Goal: Task Accomplishment & Management: Use online tool/utility

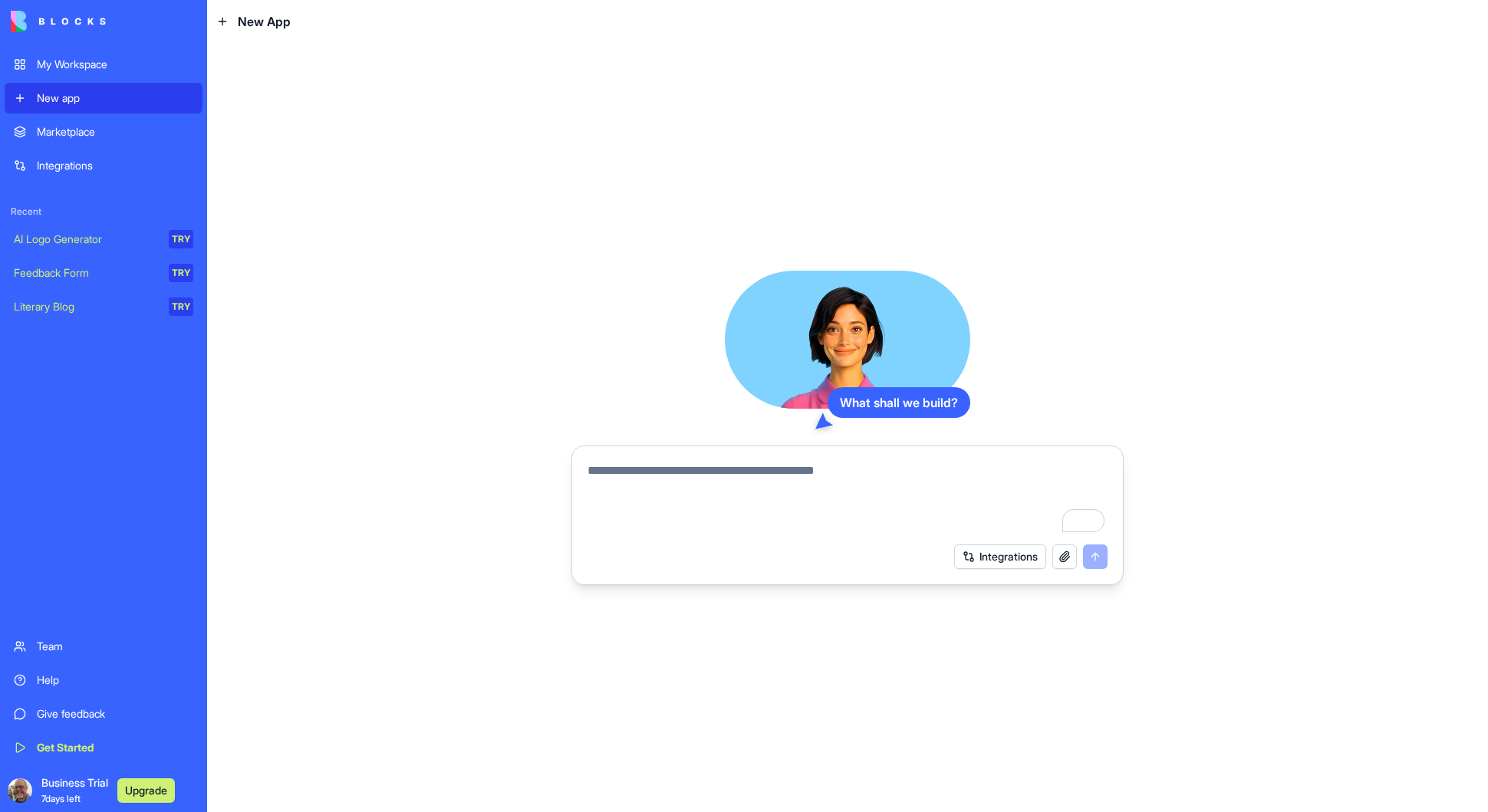
click at [145, 787] on button "Upgrade" at bounding box center [146, 791] width 58 height 25
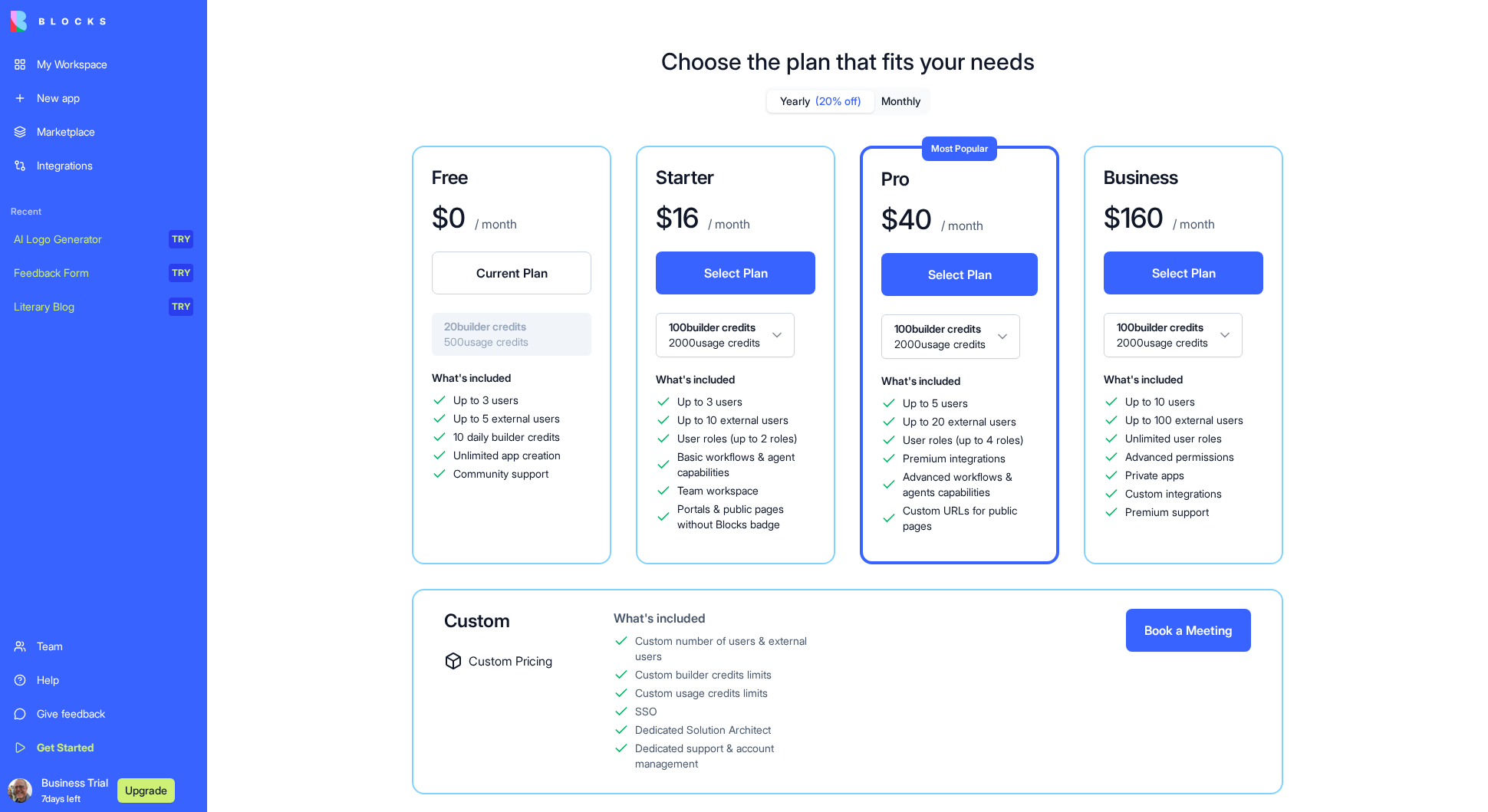
click at [504, 271] on button "Current Plan" at bounding box center [511, 273] width 160 height 43
click at [382, 290] on div "Free $ 0 / month Current Plan 20 builder credits 500 usage credits What's inclu…" at bounding box center [847, 470] width 1104 height 649
click at [61, 66] on div "My Workspace" at bounding box center [114, 64] width 157 height 15
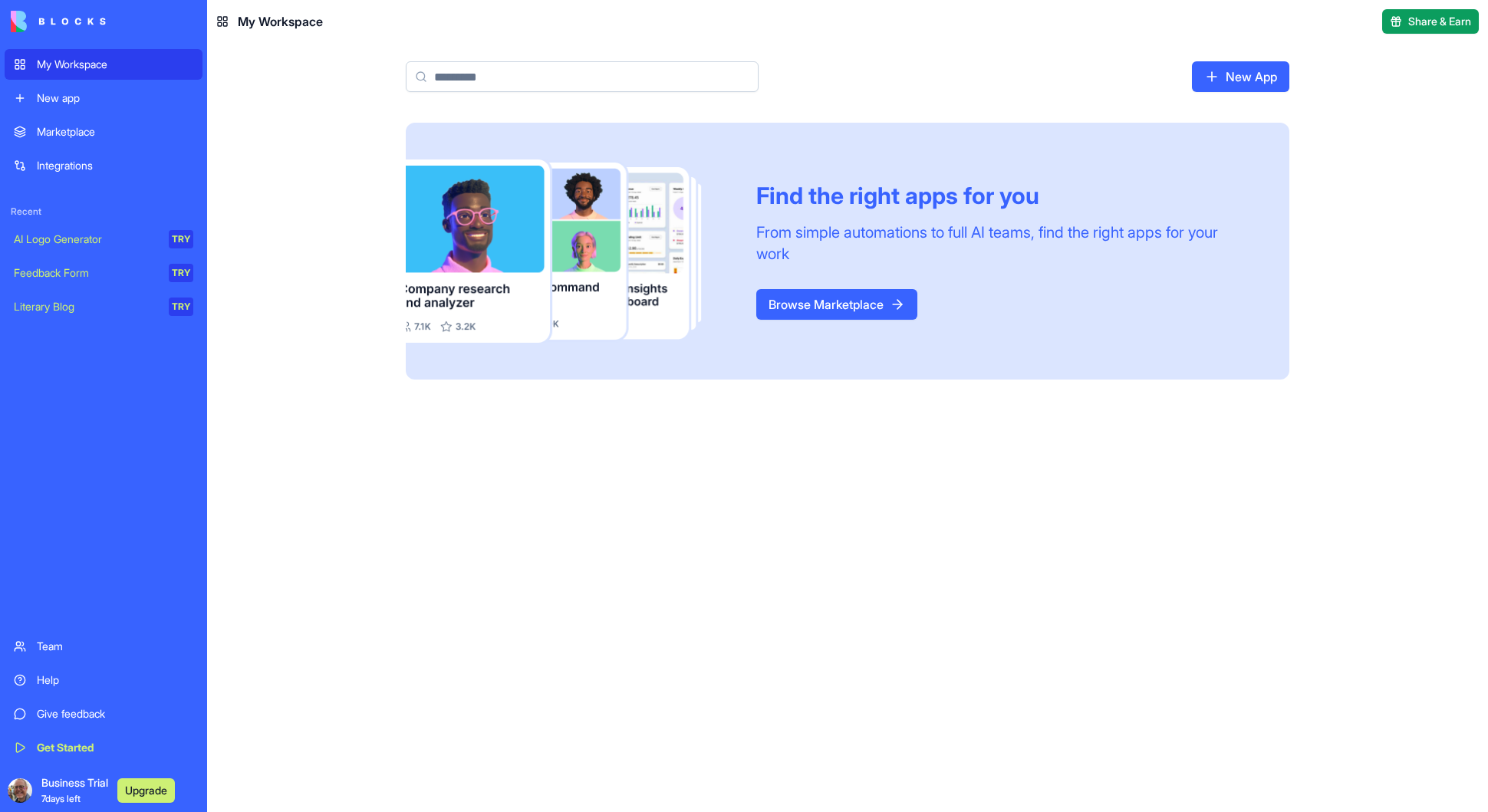
click at [840, 302] on link "Browse Marketplace" at bounding box center [837, 305] width 161 height 31
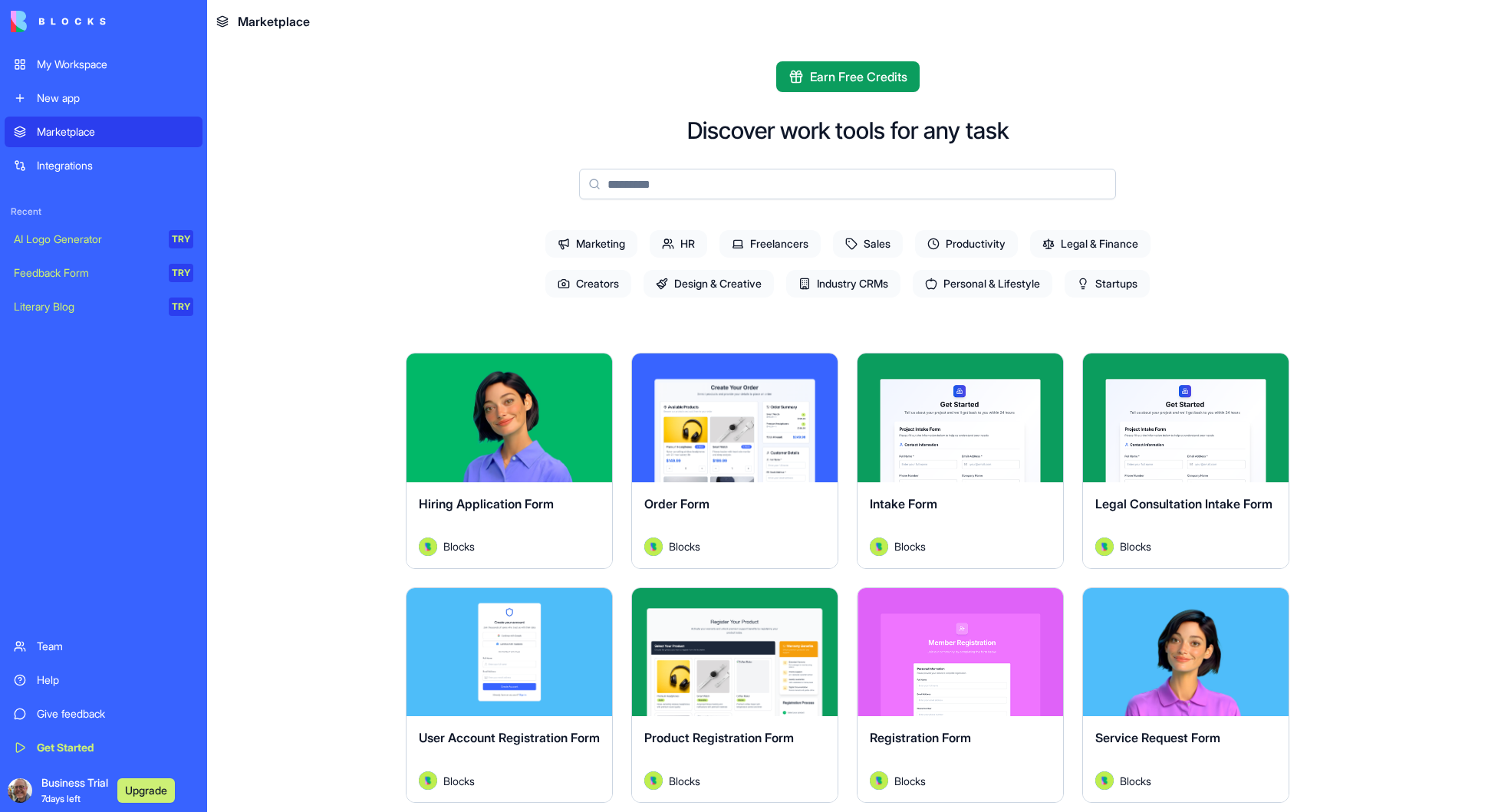
click at [973, 244] on span "Productivity" at bounding box center [966, 243] width 103 height 28
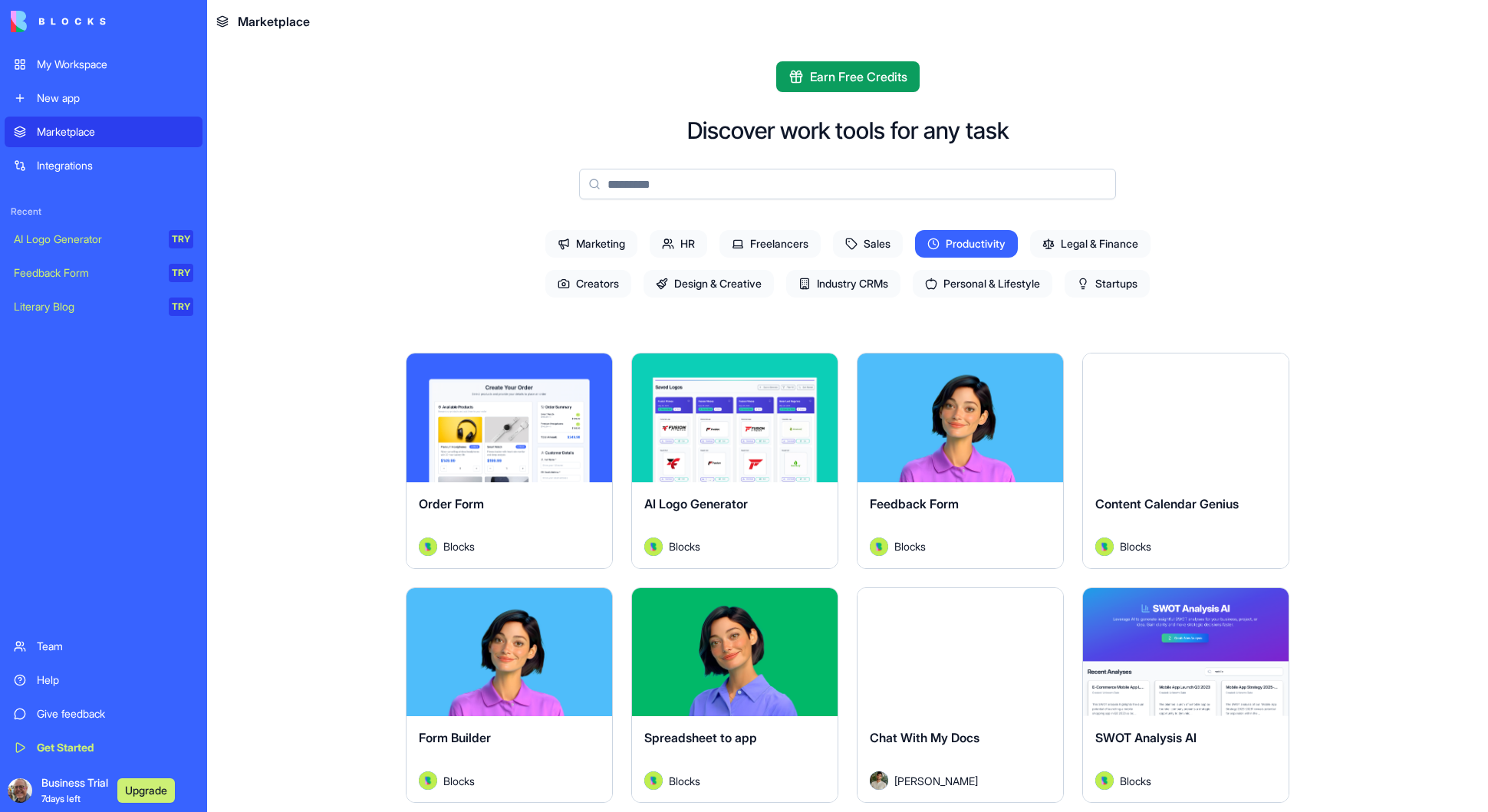
click at [969, 280] on span "Personal & Lifestyle" at bounding box center [981, 283] width 139 height 28
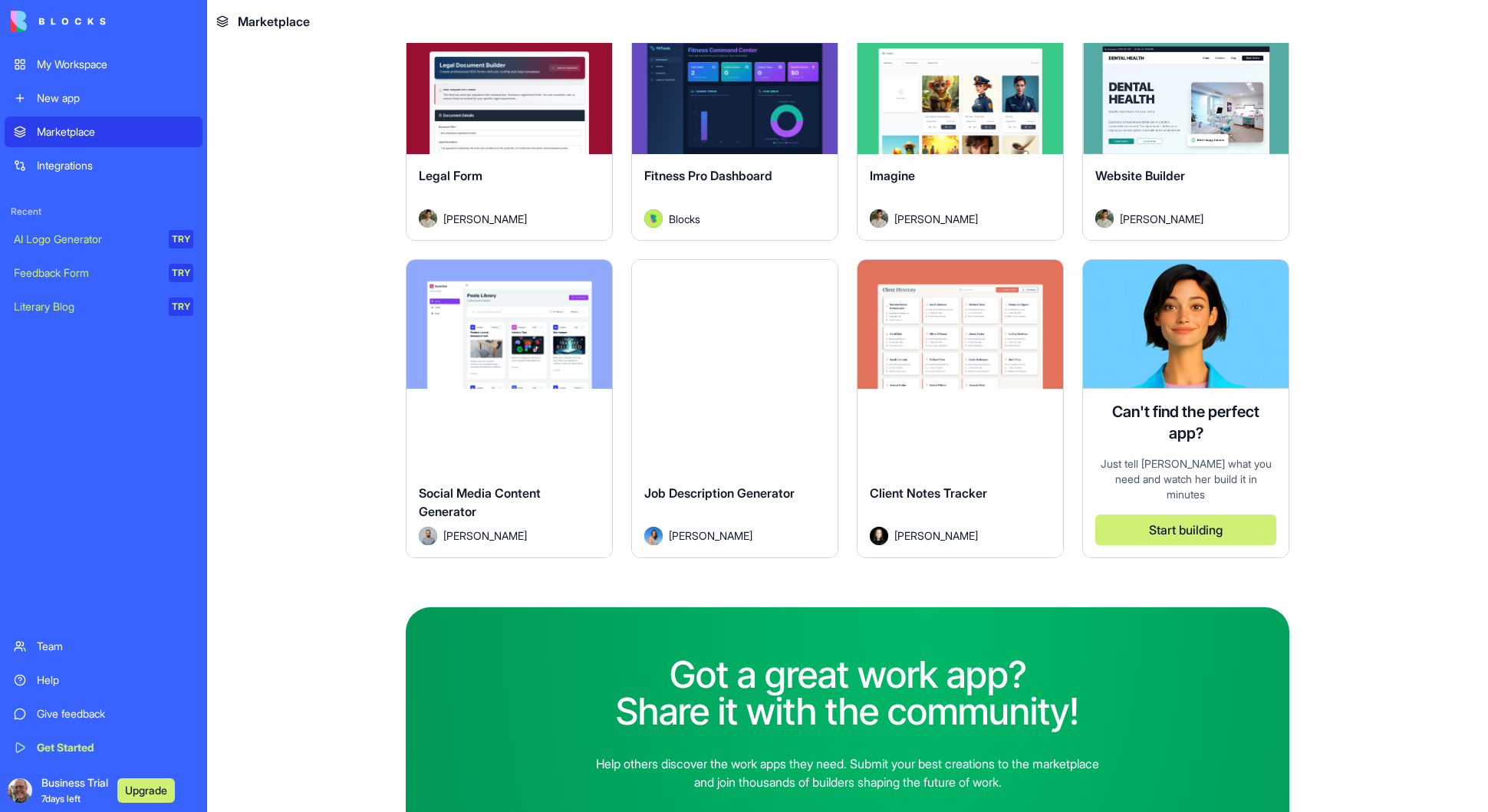
scroll to position [1025, 0]
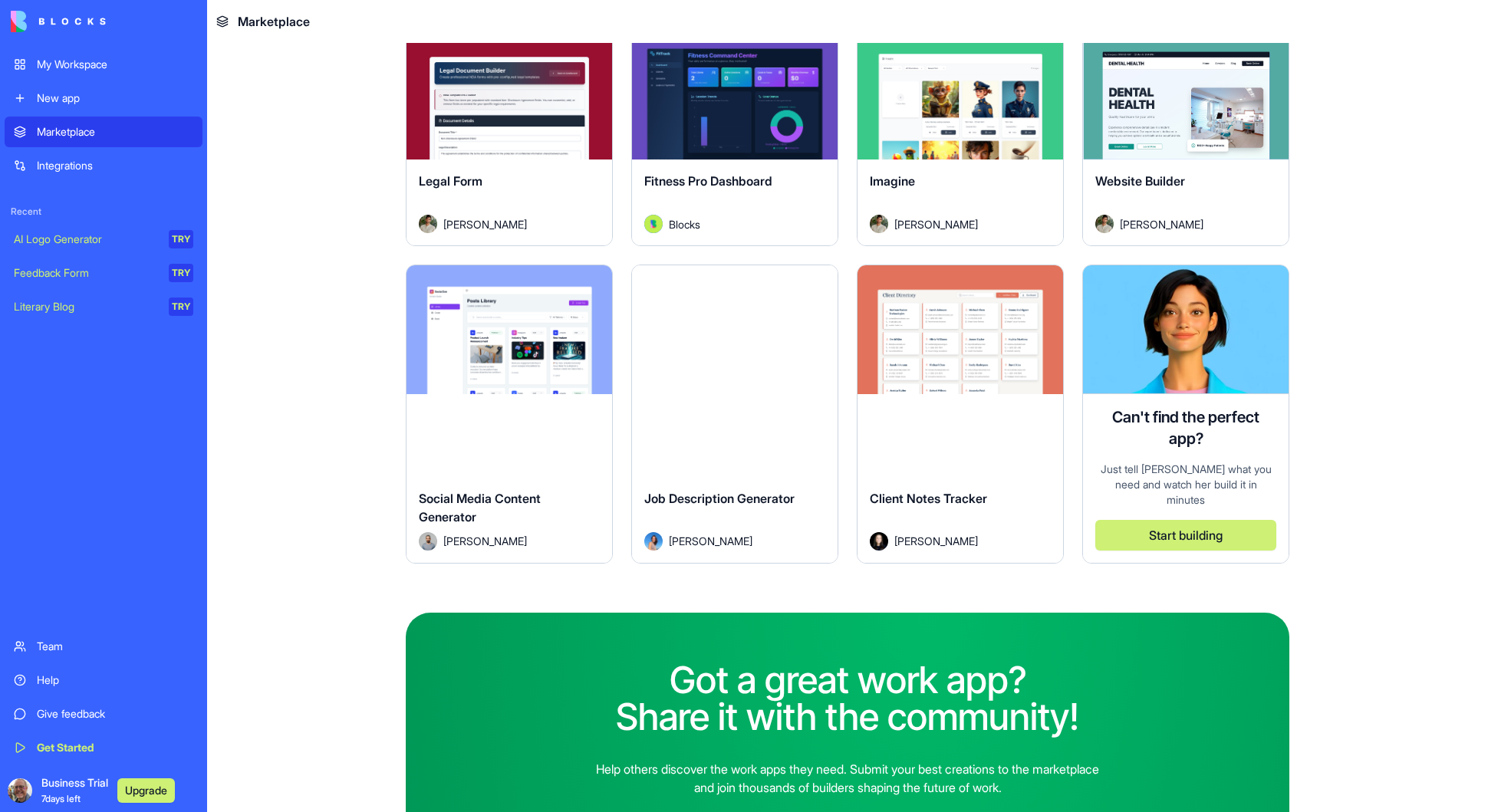
click at [66, 158] on div "Integrations" at bounding box center [114, 165] width 157 height 15
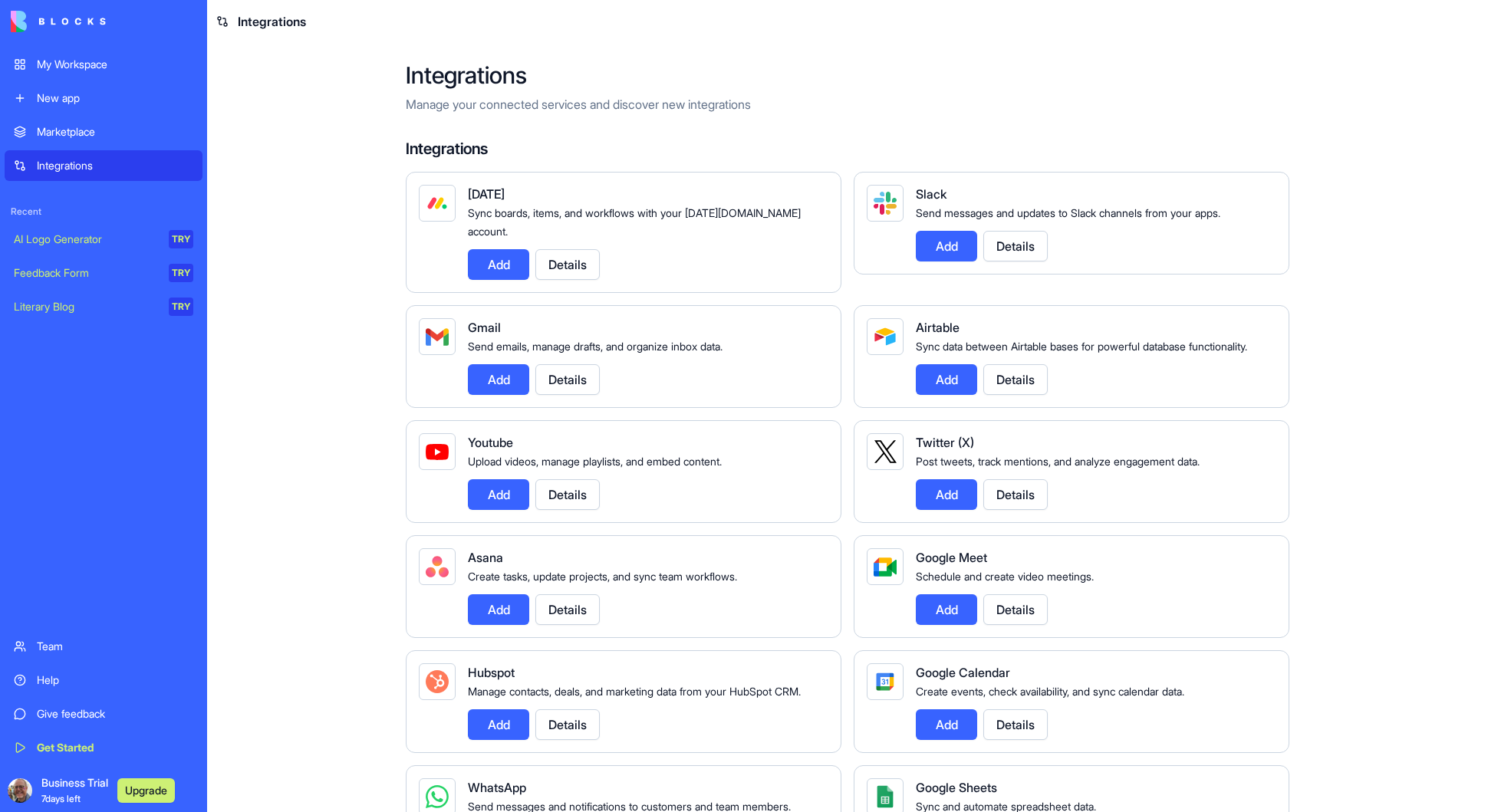
click at [507, 364] on button "Add" at bounding box center [499, 380] width 62 height 31
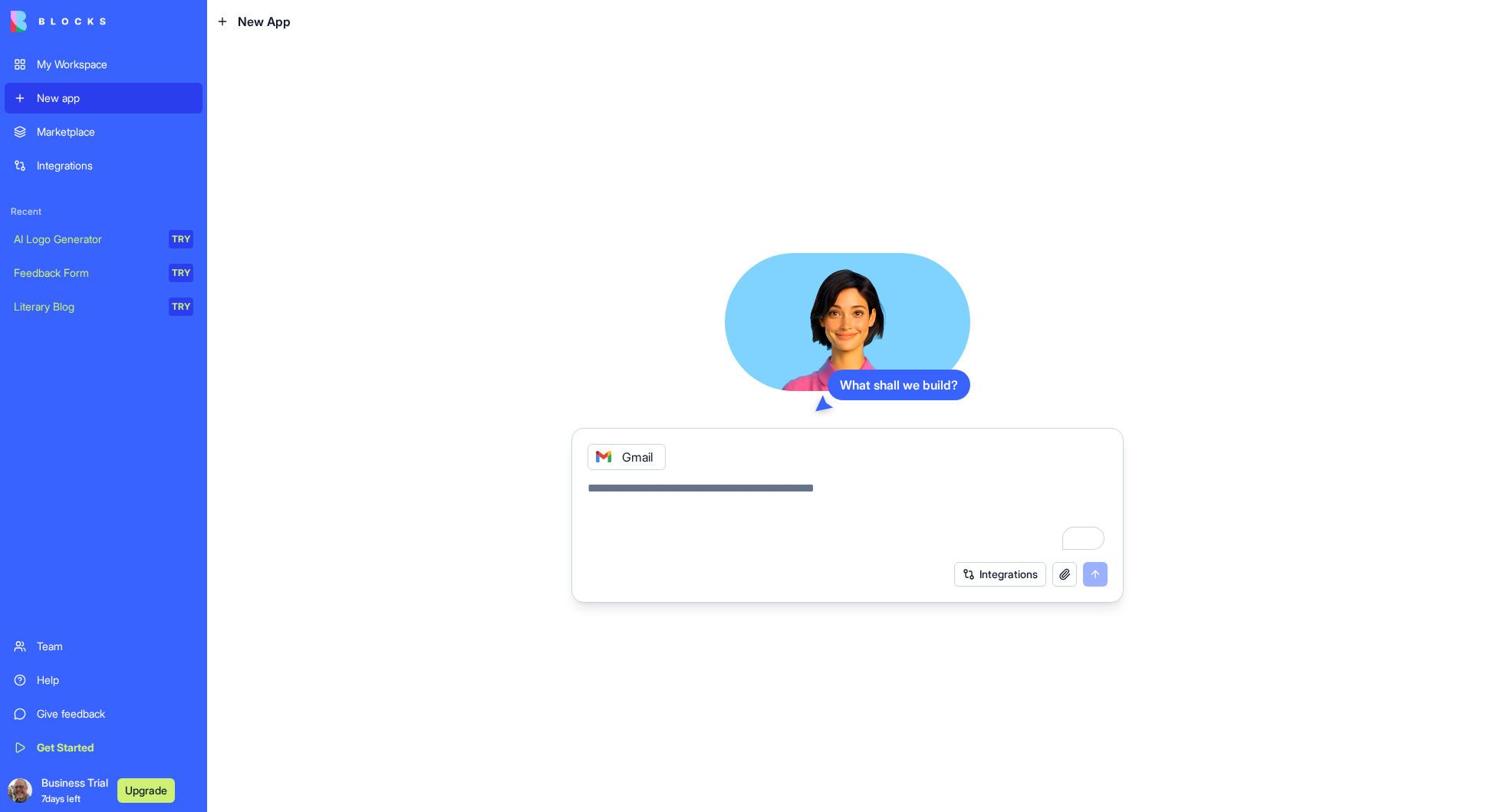
click at [621, 456] on div "Gmail" at bounding box center [626, 456] width 78 height 26
click at [457, 329] on div "What shall we build? Gmail Integrations" at bounding box center [847, 428] width 1280 height 769
click at [69, 163] on div "Integrations" at bounding box center [114, 165] width 157 height 15
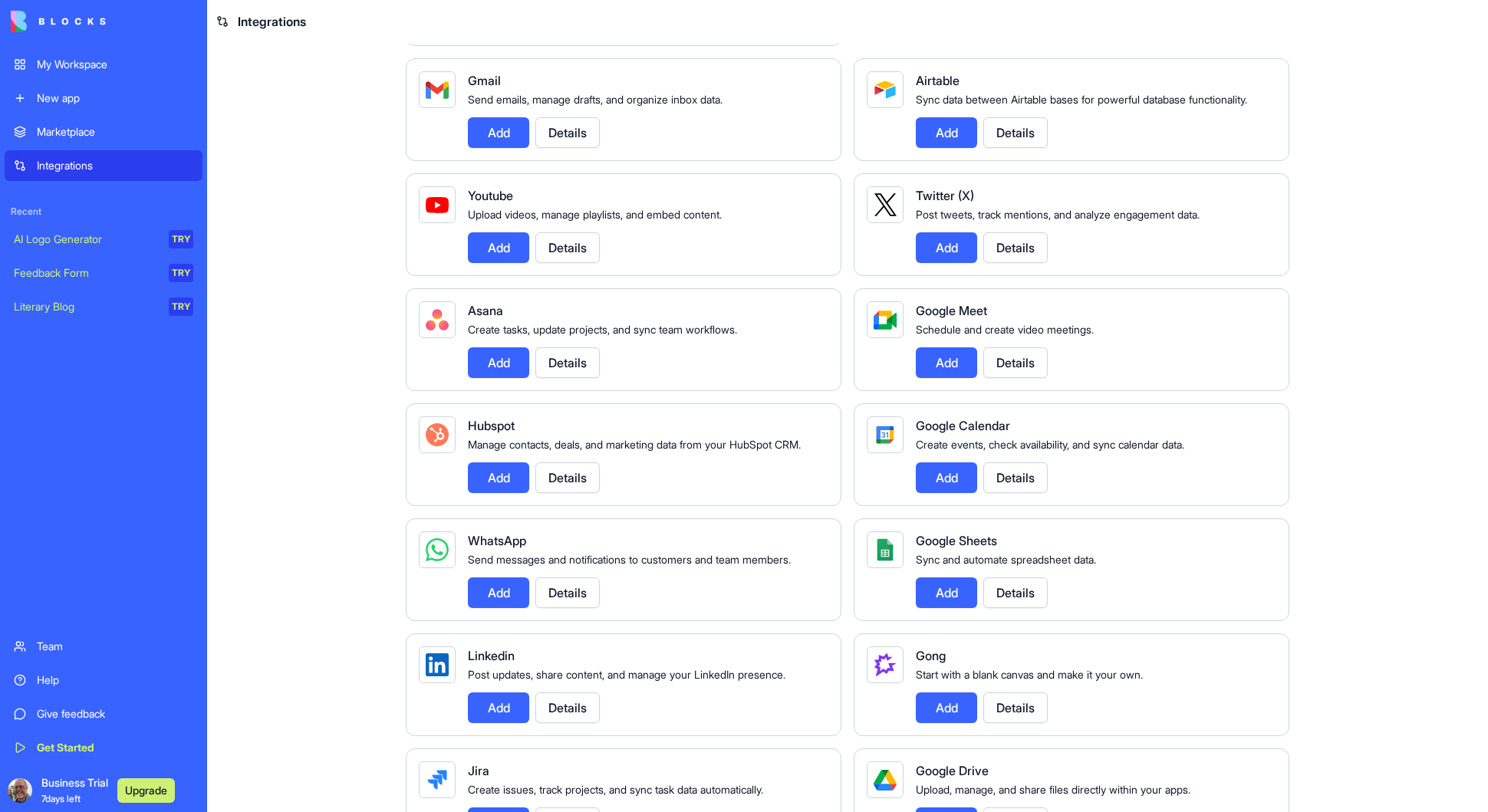
scroll to position [248, 0]
click at [939, 473] on button "Add" at bounding box center [947, 477] width 62 height 31
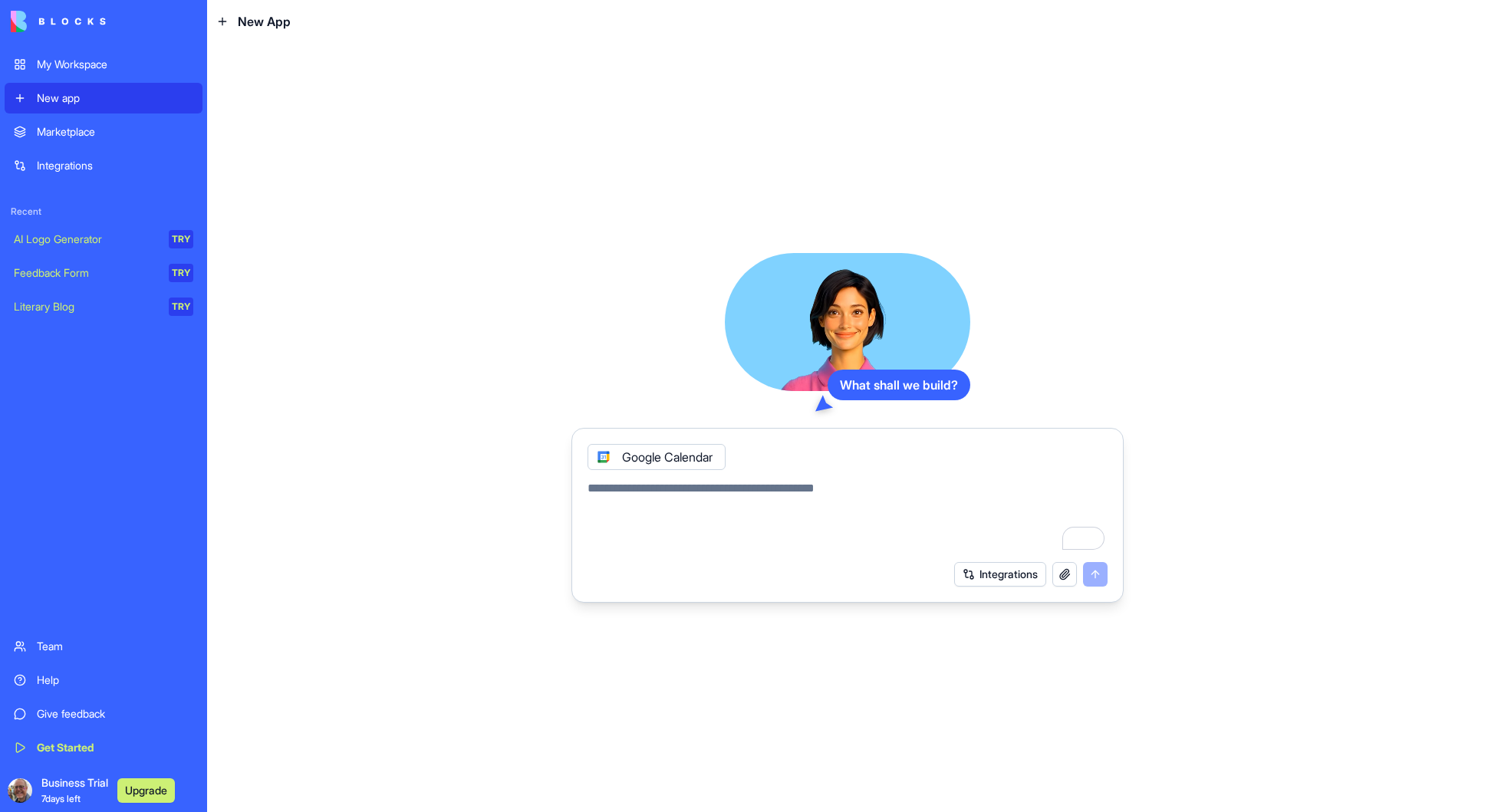
click at [62, 154] on link "Integrations" at bounding box center [104, 165] width 198 height 31
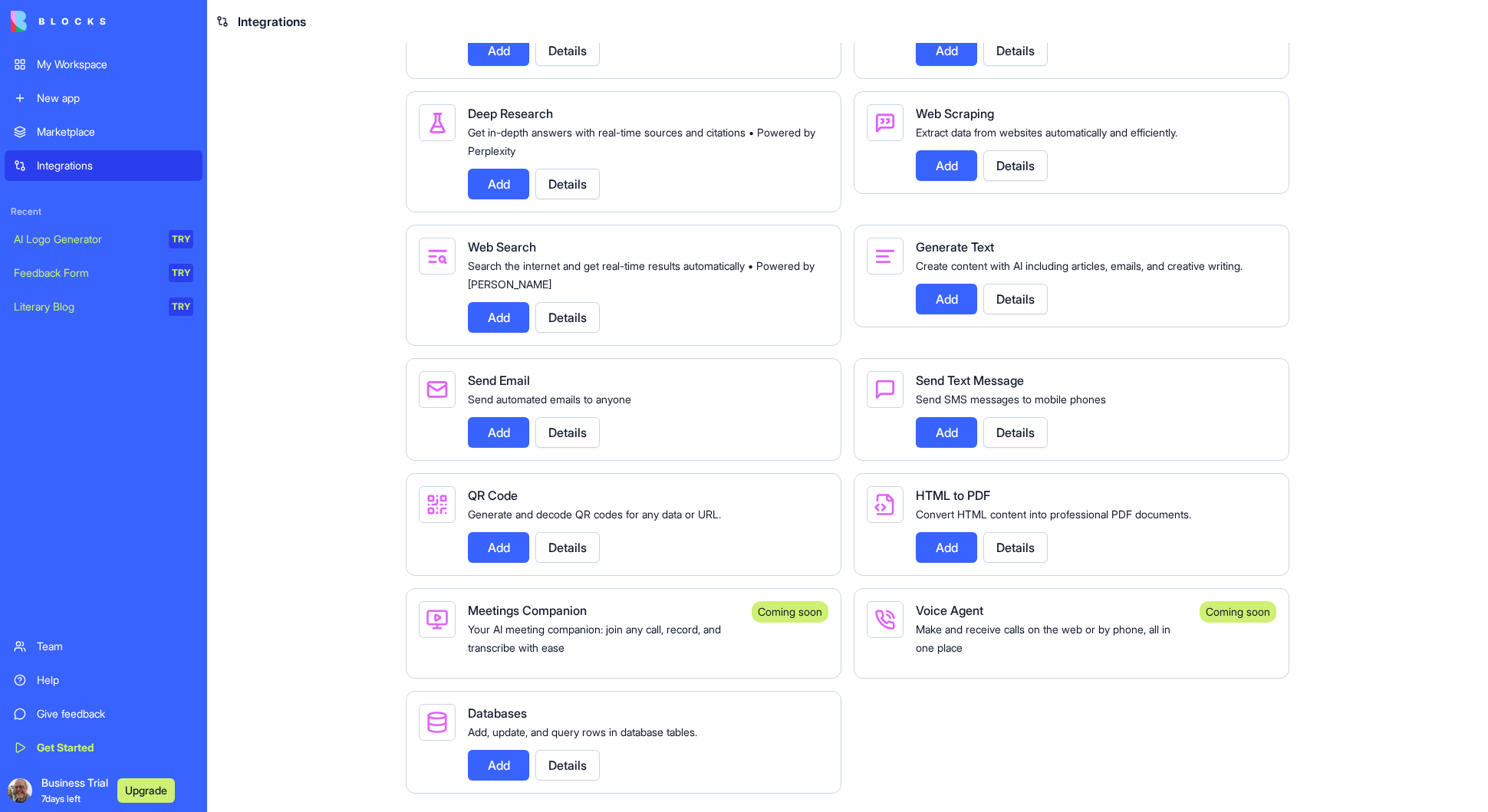
scroll to position [2081, 0]
click at [499, 431] on button "Add" at bounding box center [499, 432] width 62 height 31
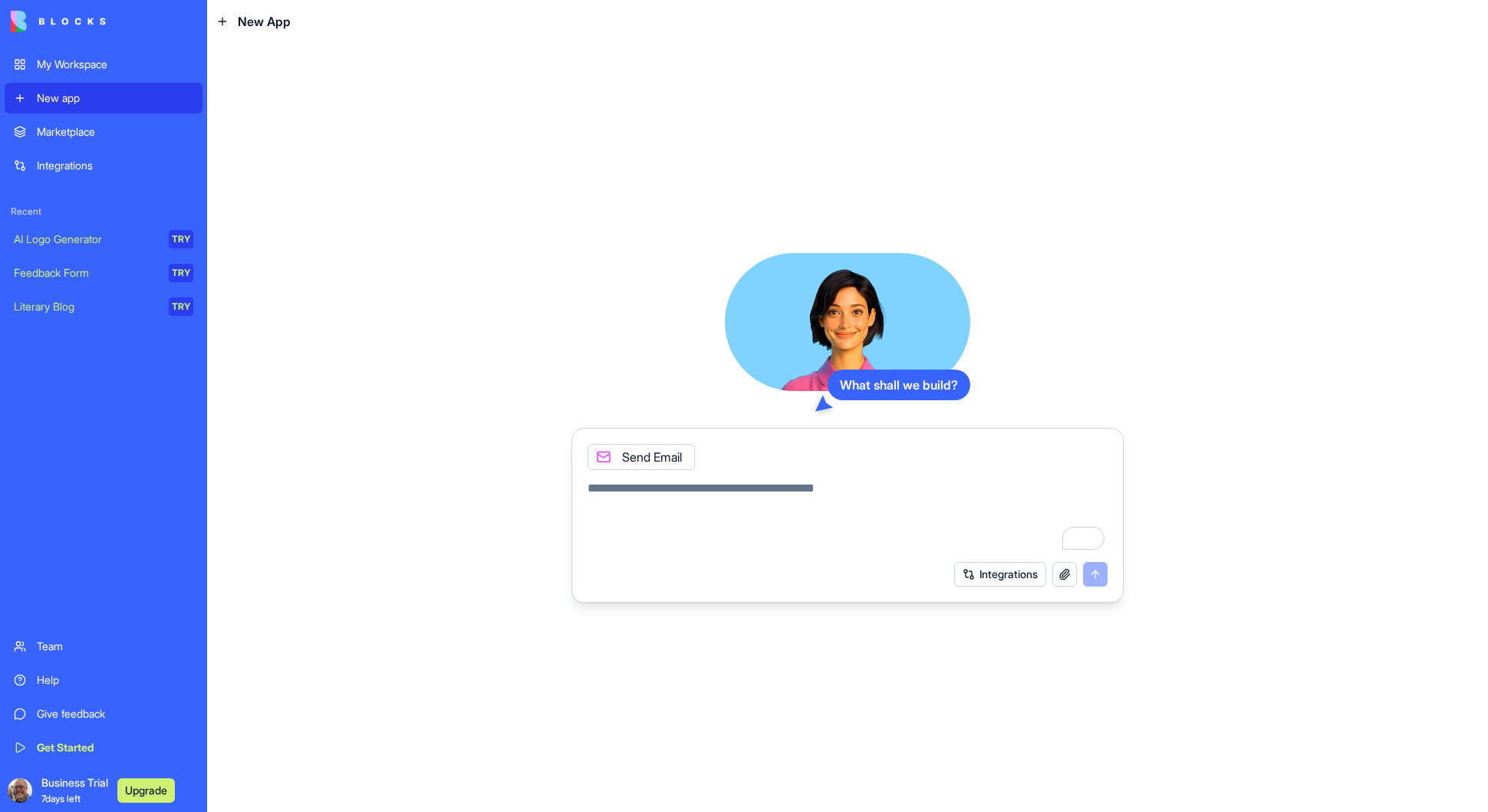
click at [987, 571] on button "Integrations" at bounding box center [1000, 575] width 92 height 25
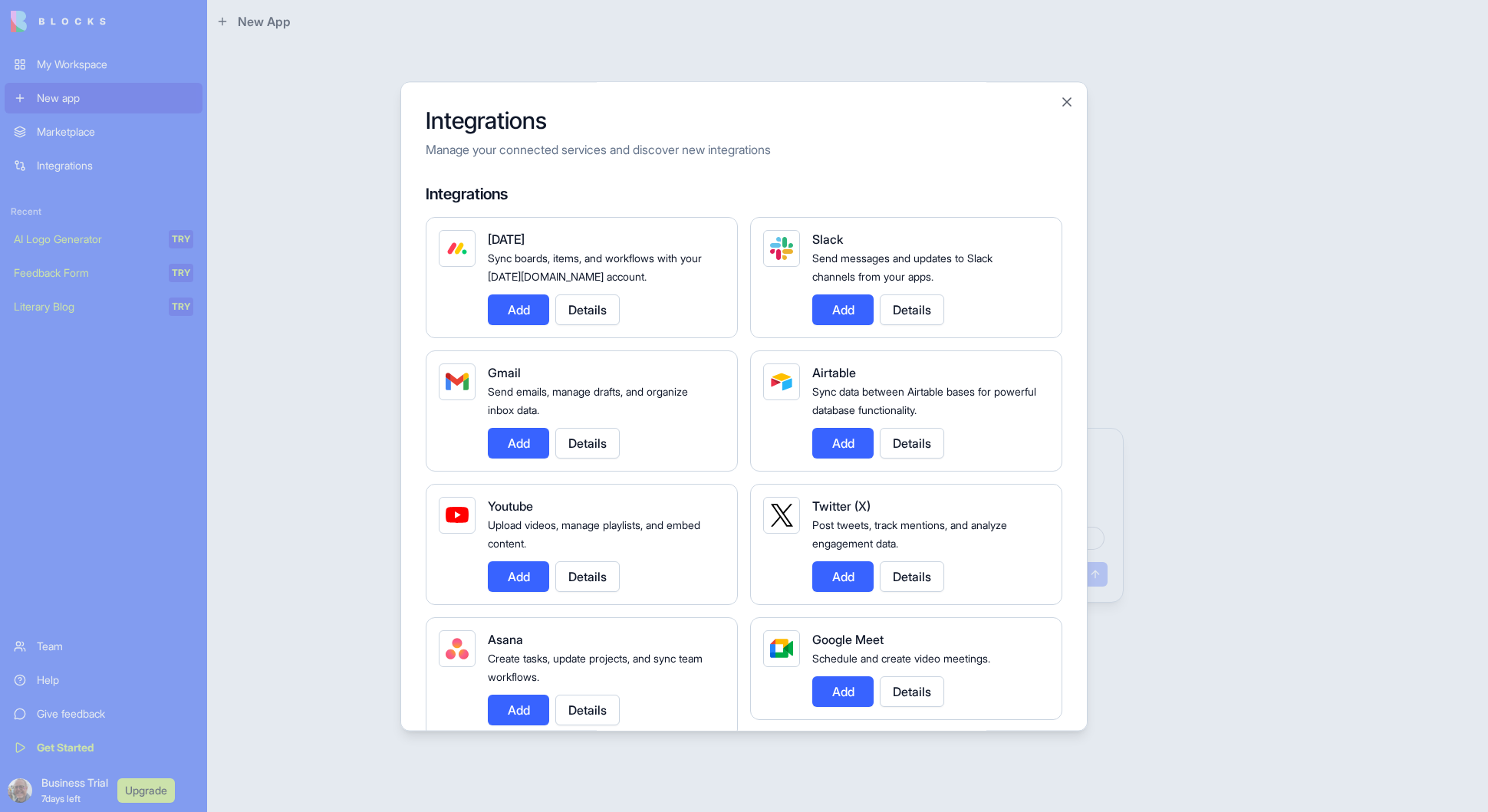
click at [507, 436] on button "Add" at bounding box center [518, 443] width 62 height 31
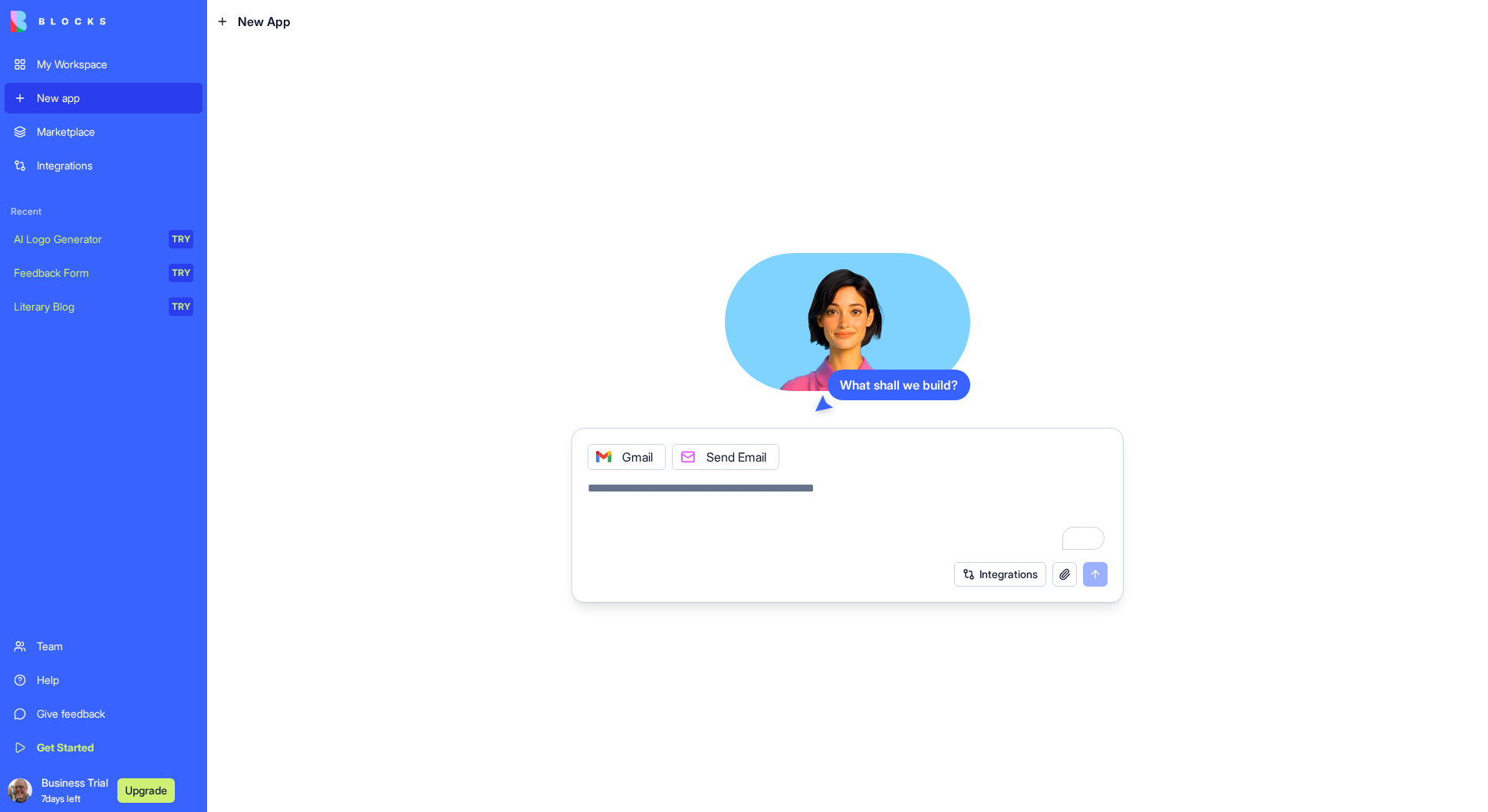
drag, startPoint x: 837, startPoint y: 318, endPoint x: 832, endPoint y: 328, distance: 11.2
click at [837, 318] on video at bounding box center [847, 322] width 245 height 138
click at [647, 495] on textarea "To enrich screen reader interactions, please activate Accessibility in Grammarl…" at bounding box center [847, 516] width 520 height 74
type textarea "*"
type textarea "**********"
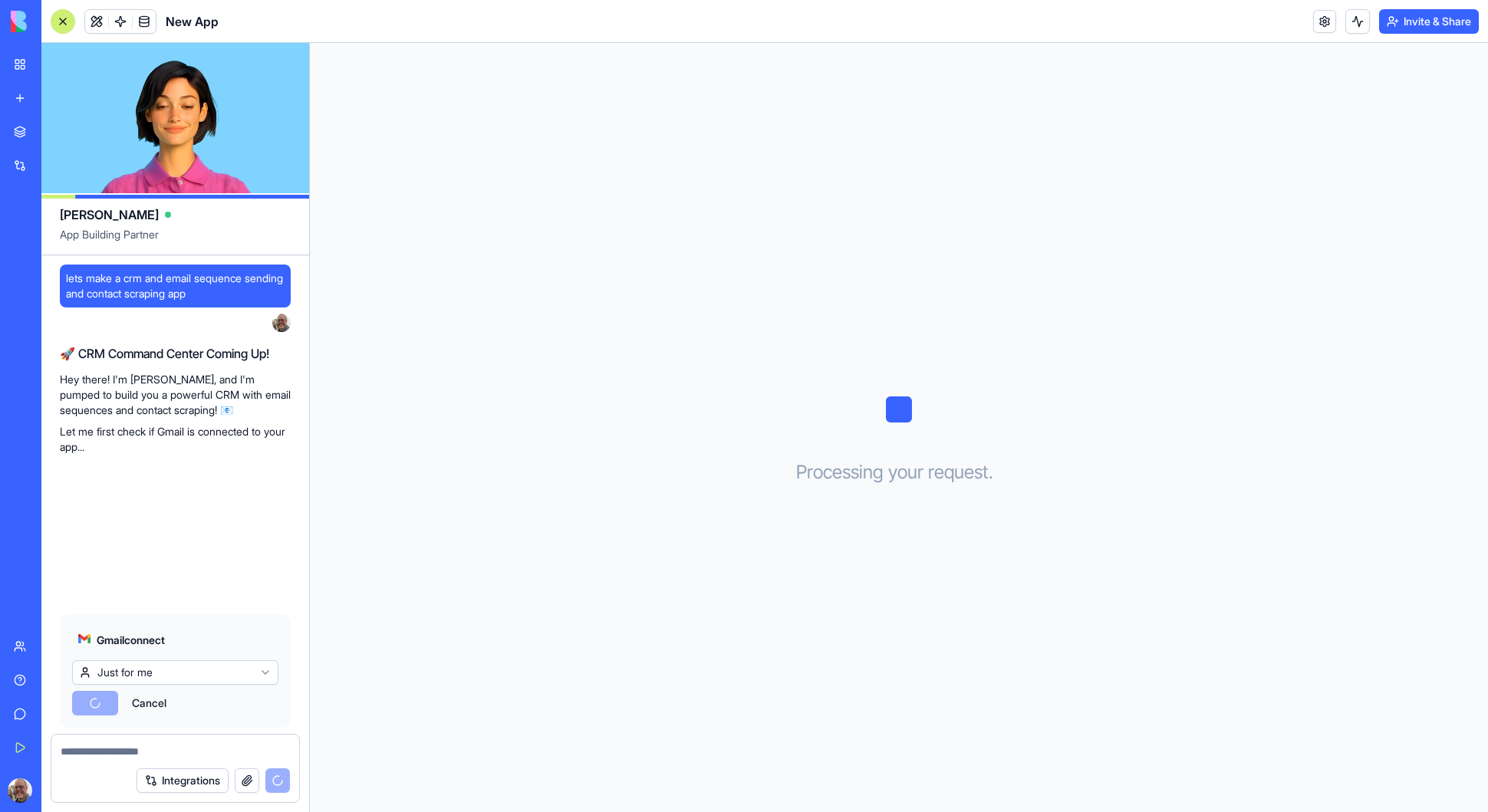
scroll to position [49, 0]
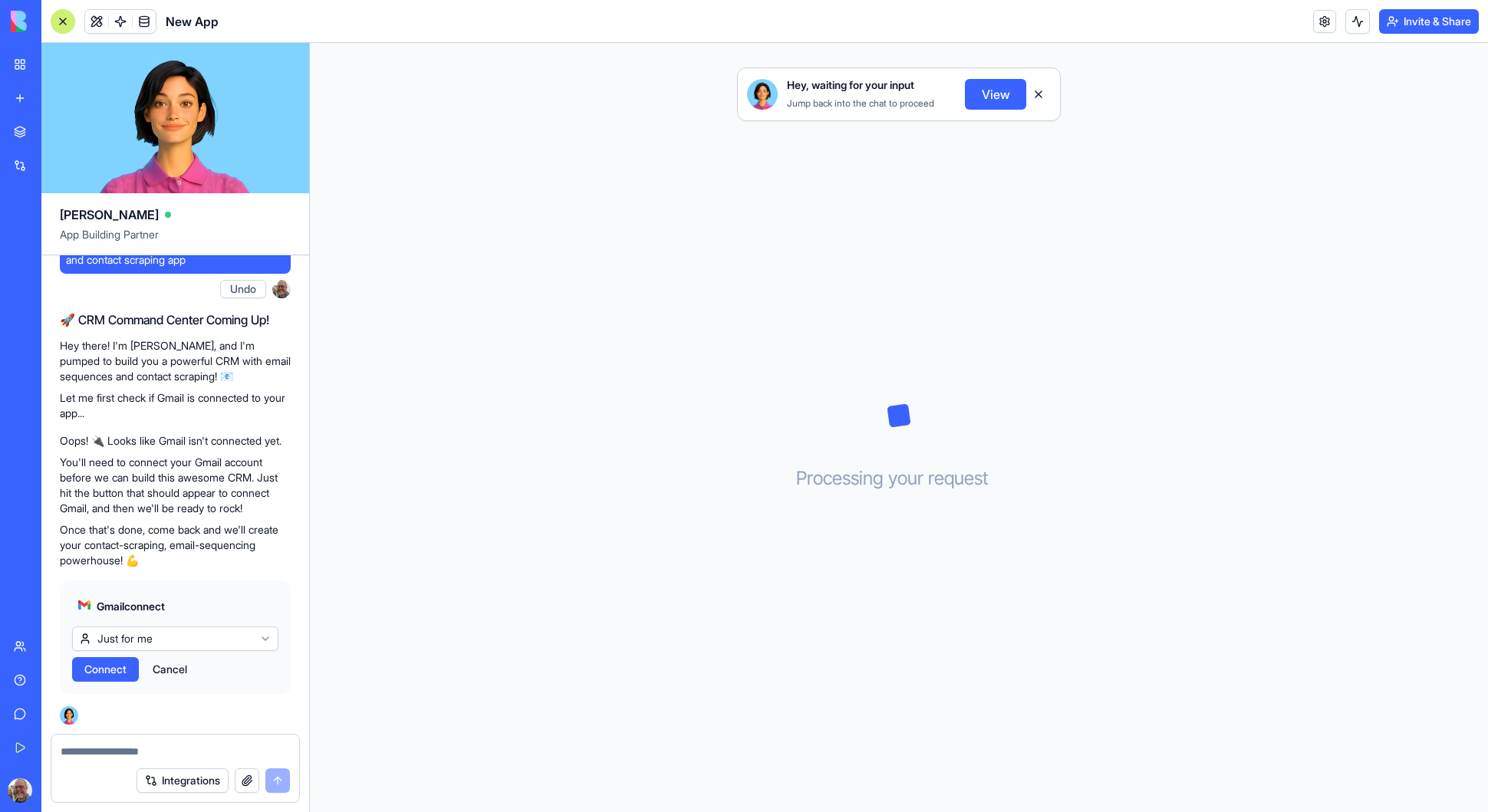
click at [111, 673] on span "Connect" at bounding box center [106, 670] width 42 height 15
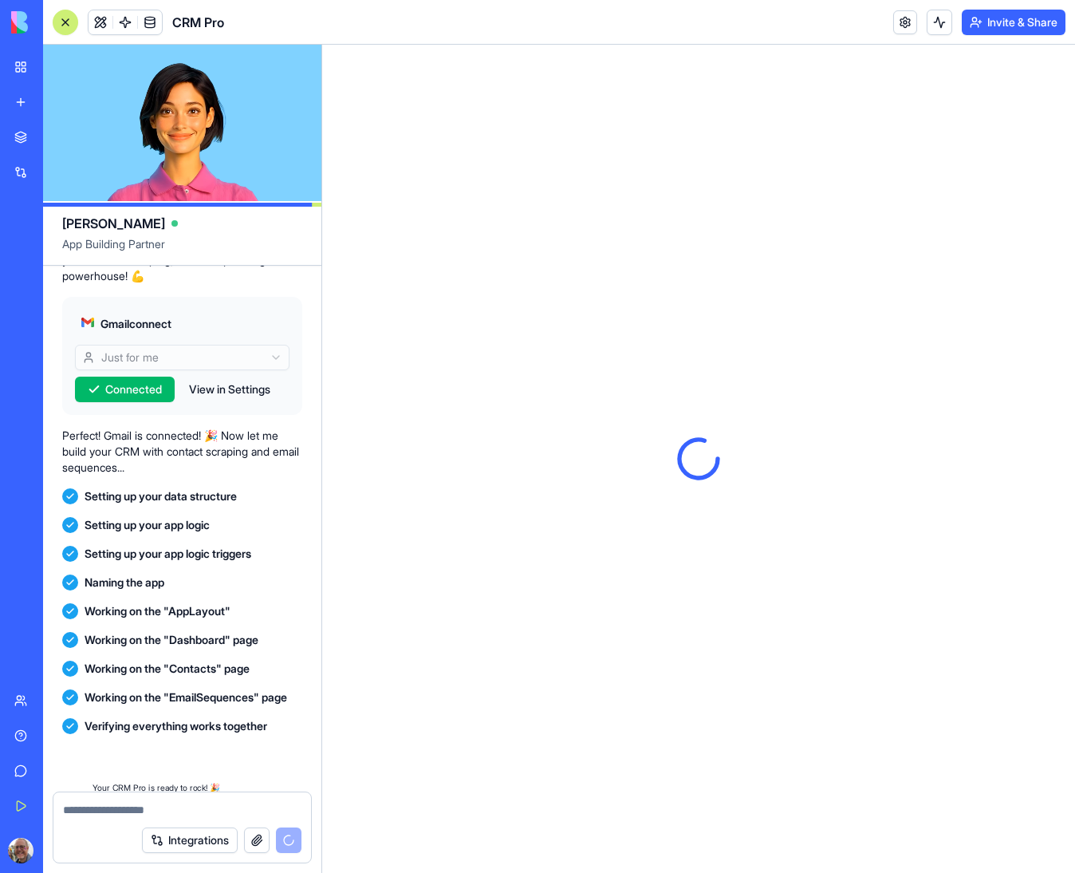
scroll to position [645, 0]
